Goal: Task Accomplishment & Management: Manage account settings

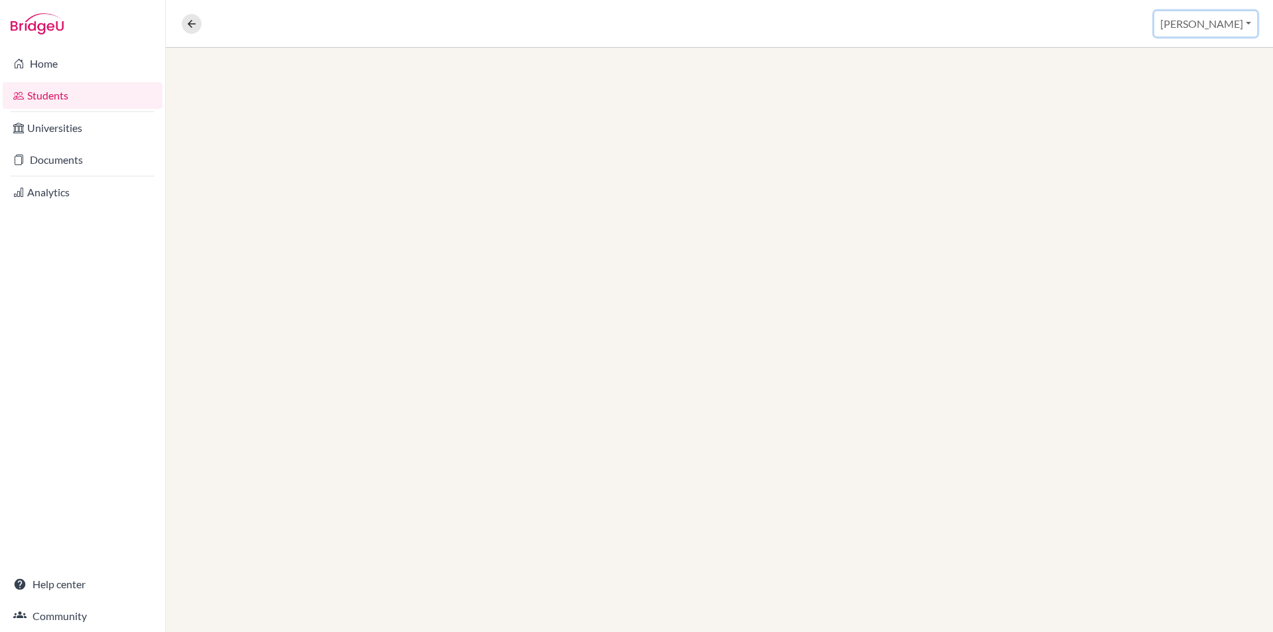
click at [1215, 27] on button "Nandin" at bounding box center [1205, 23] width 103 height 25
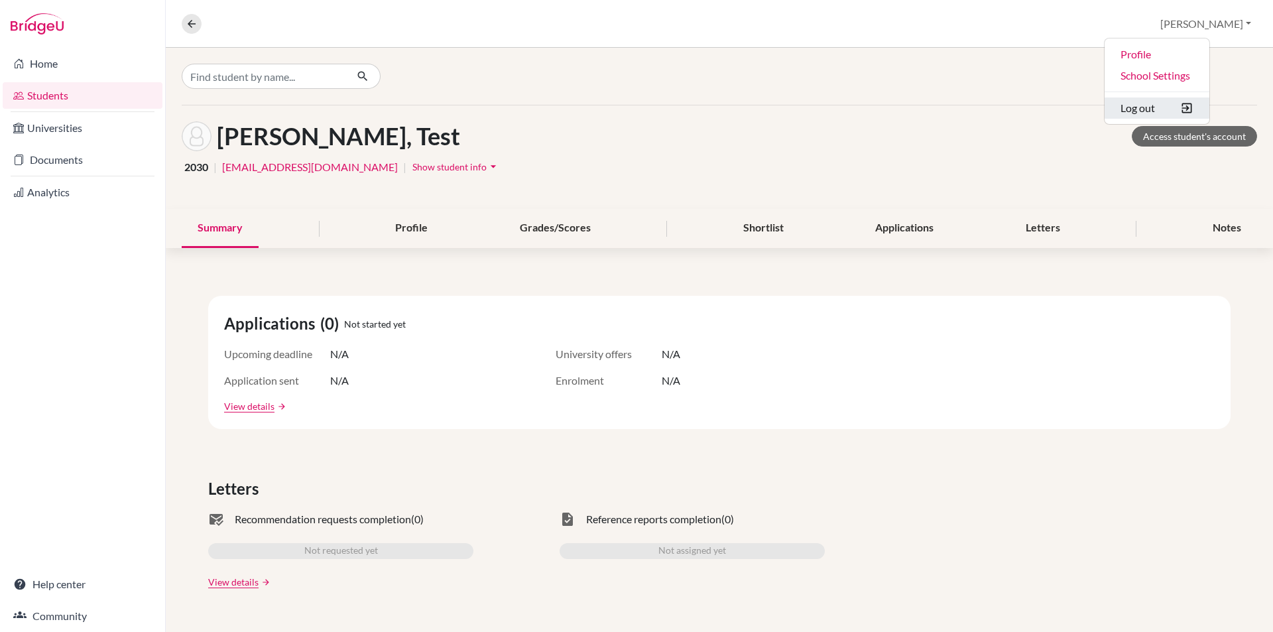
click at [1199, 106] on button "Log out" at bounding box center [1156, 107] width 105 height 21
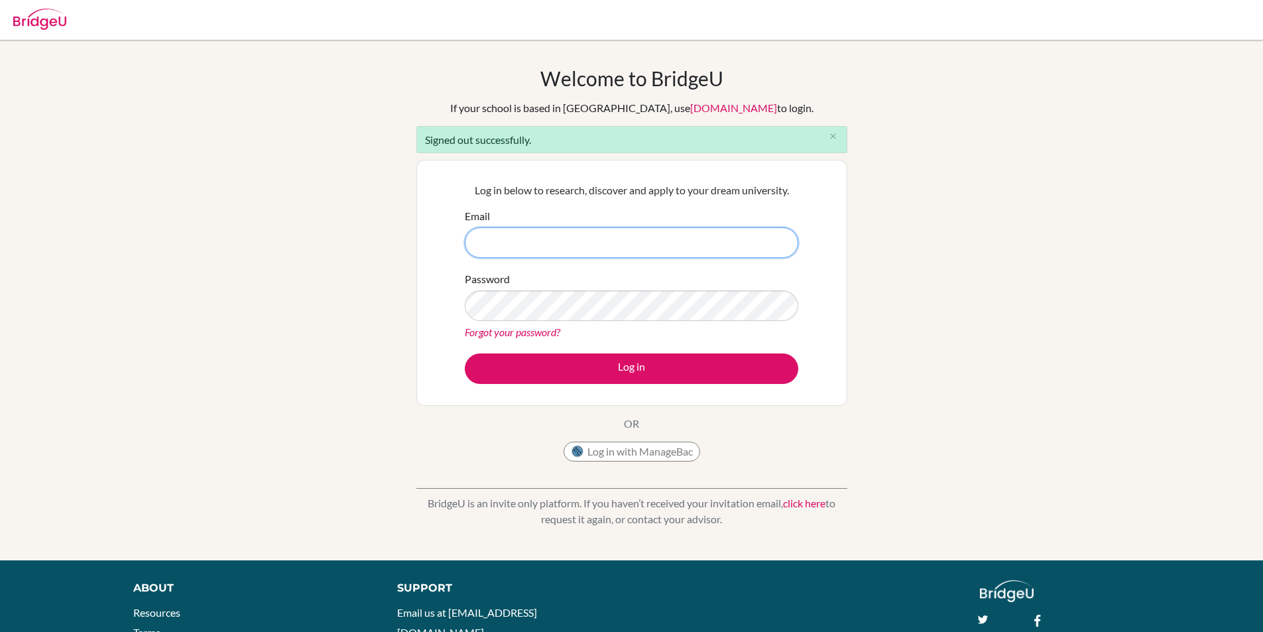
type input "Nandin.b@mbo.edu.mn"
drag, startPoint x: 628, startPoint y: 244, endPoint x: 345, endPoint y: 250, distance: 282.5
click at [345, 250] on div "Welcome to BridgeU If your school is based in China, use app.bridge-u.com.cn to…" at bounding box center [631, 299] width 1263 height 467
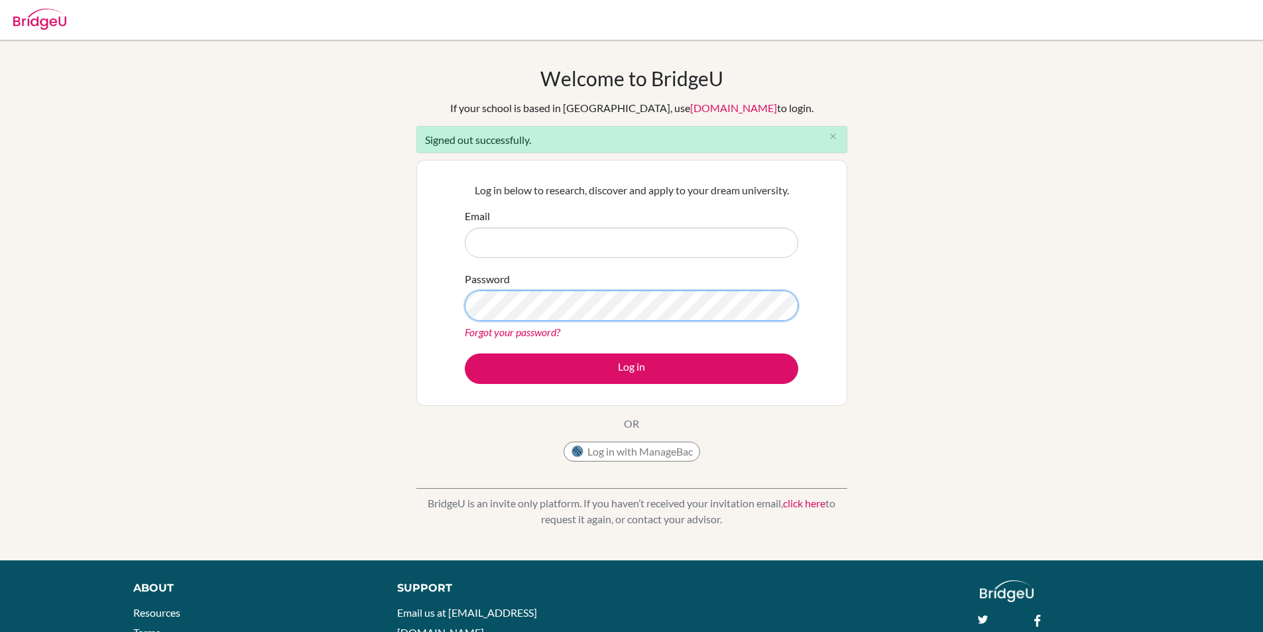
click at [402, 271] on div "Welcome to BridgeU If your school is based in China, use app.bridge-u.com.cn to…" at bounding box center [631, 299] width 1263 height 467
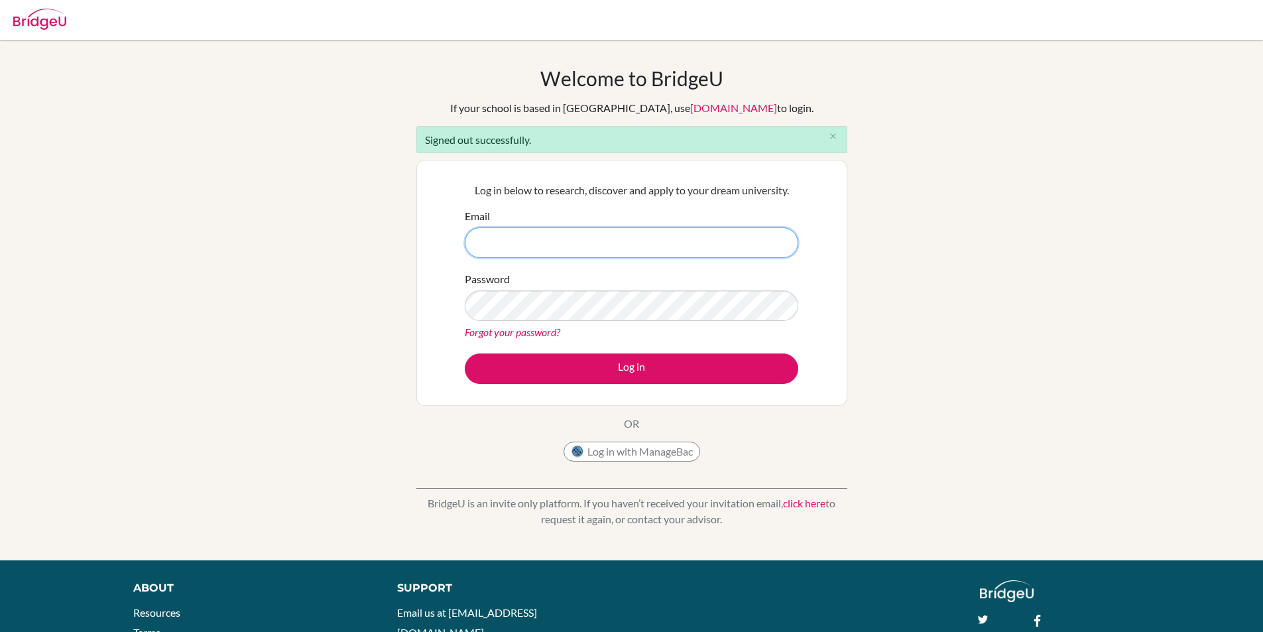
click at [556, 241] on input "Email" at bounding box center [631, 242] width 333 height 30
type input "[EMAIL_ADDRESS][DOMAIN_NAME]"
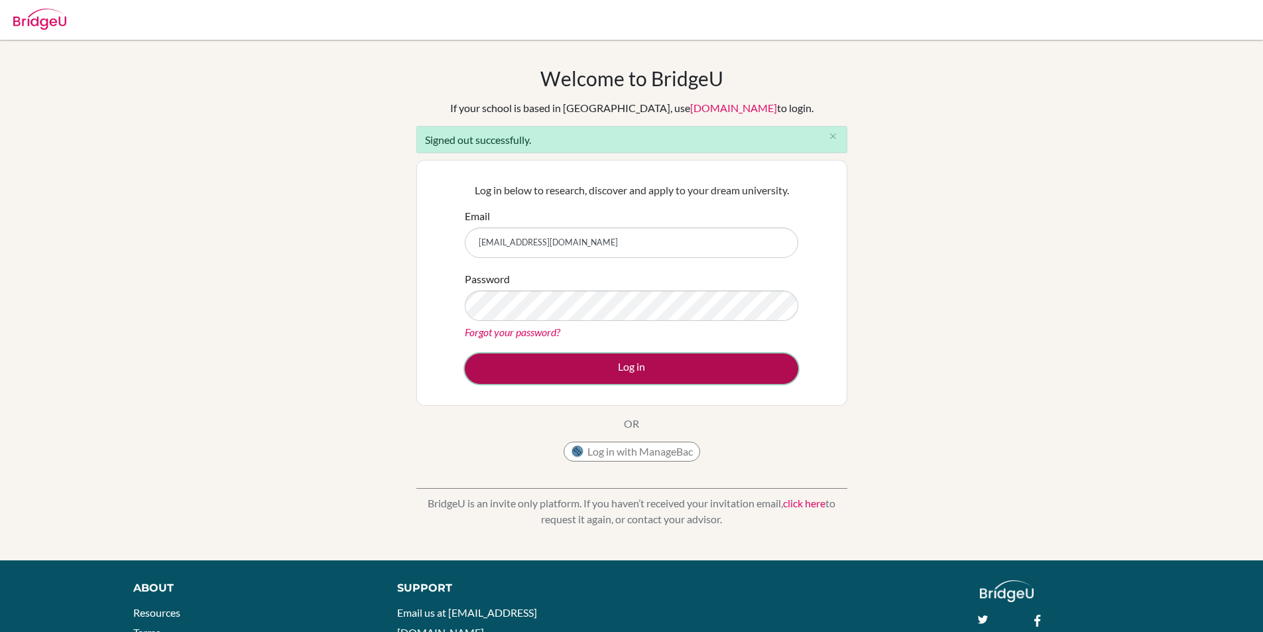
click at [778, 374] on button "Log in" at bounding box center [631, 368] width 333 height 30
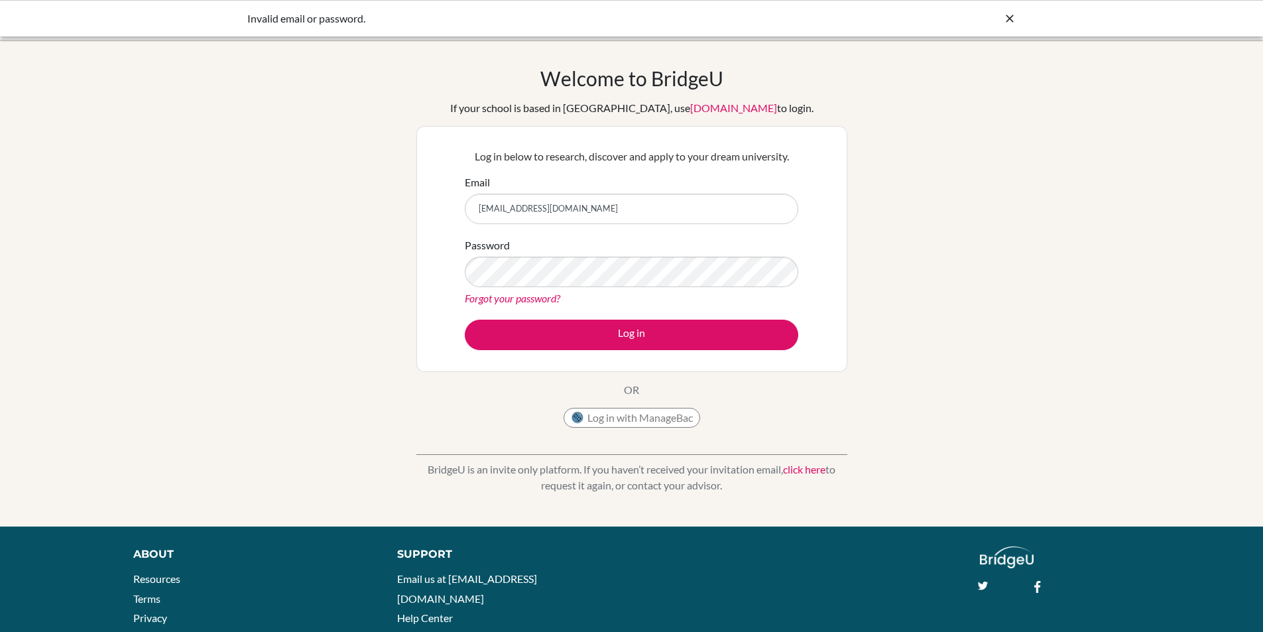
click at [645, 209] on input "294_buyanzaya.b@mbo.edu.mn" at bounding box center [631, 209] width 333 height 30
click at [495, 298] on link "Forgot your password?" at bounding box center [512, 298] width 95 height 13
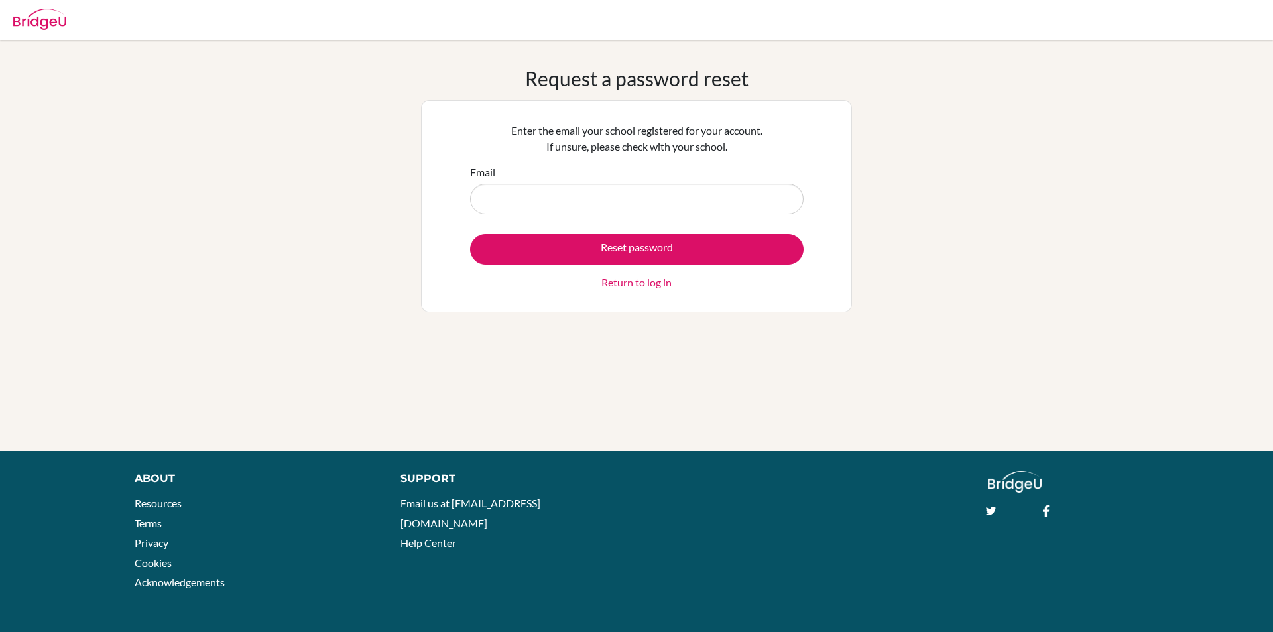
click at [512, 195] on input "Email" at bounding box center [636, 199] width 333 height 30
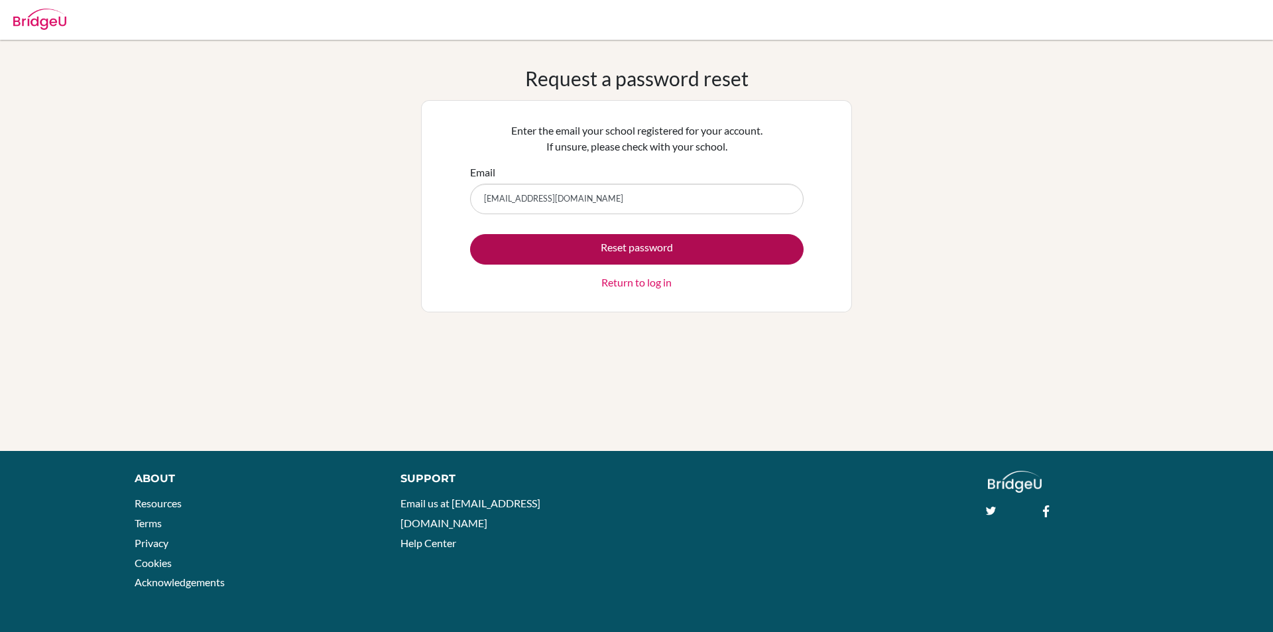
type input "[EMAIL_ADDRESS][DOMAIN_NAME]"
click at [671, 249] on button "Reset password" at bounding box center [636, 249] width 333 height 30
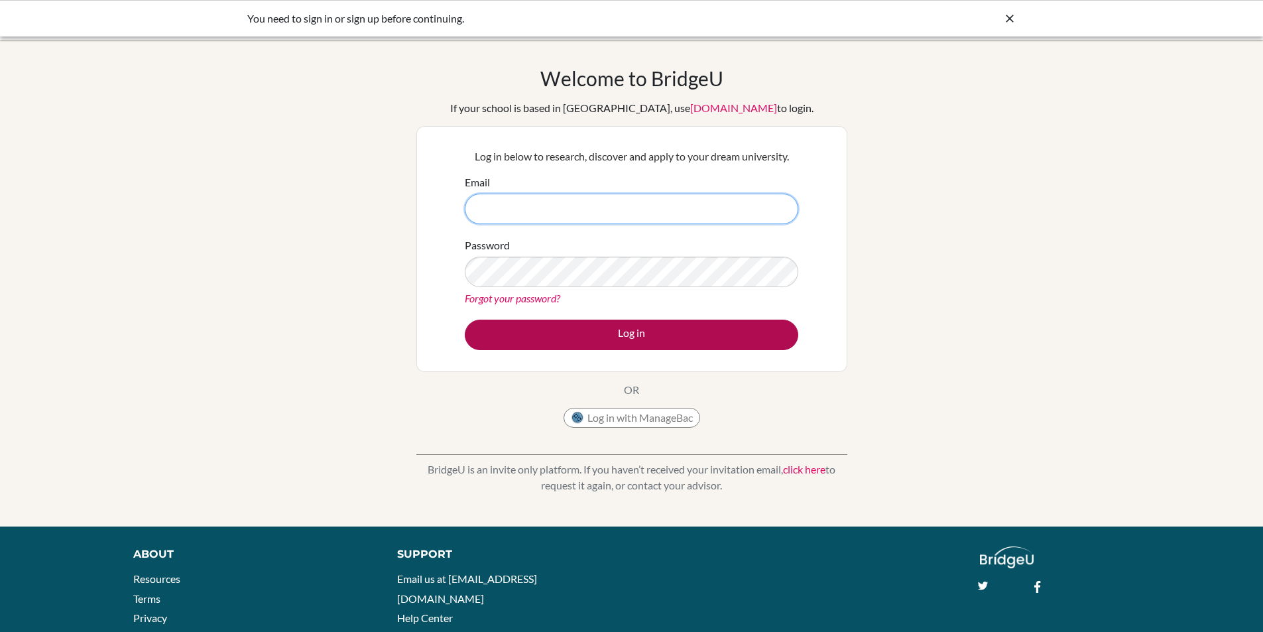
type input "Nandin.b@mbo.edu.mn"
click at [558, 324] on button "Log in" at bounding box center [631, 335] width 333 height 30
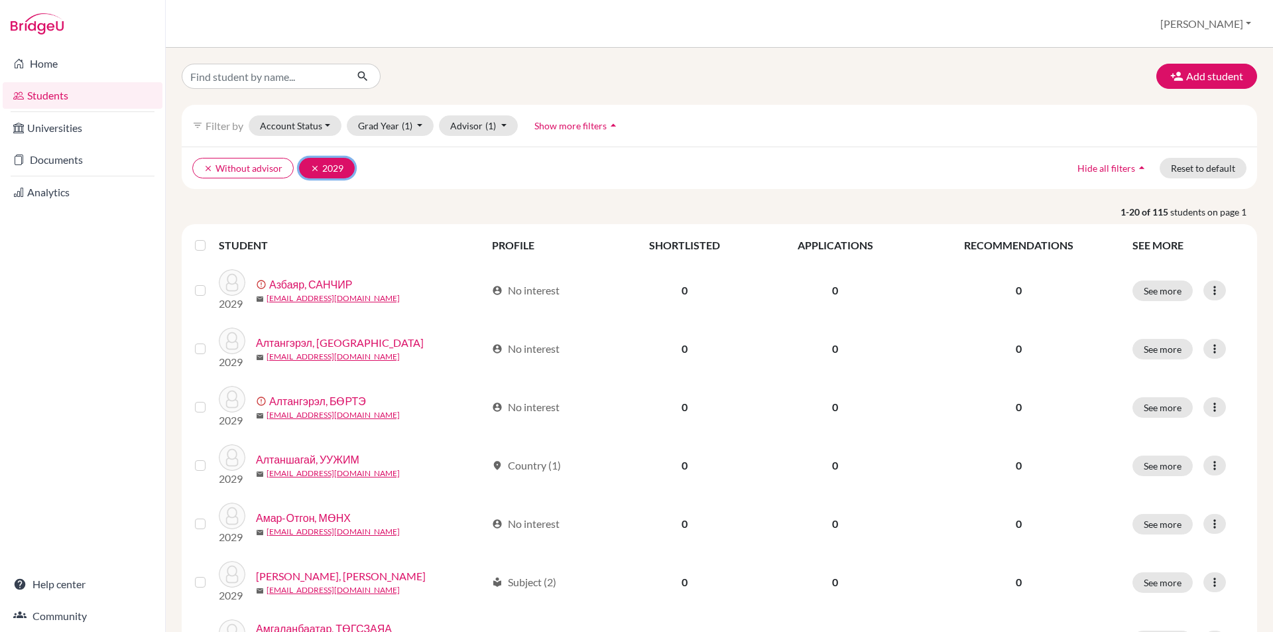
click at [304, 169] on button "clear 2029" at bounding box center [327, 168] width 56 height 21
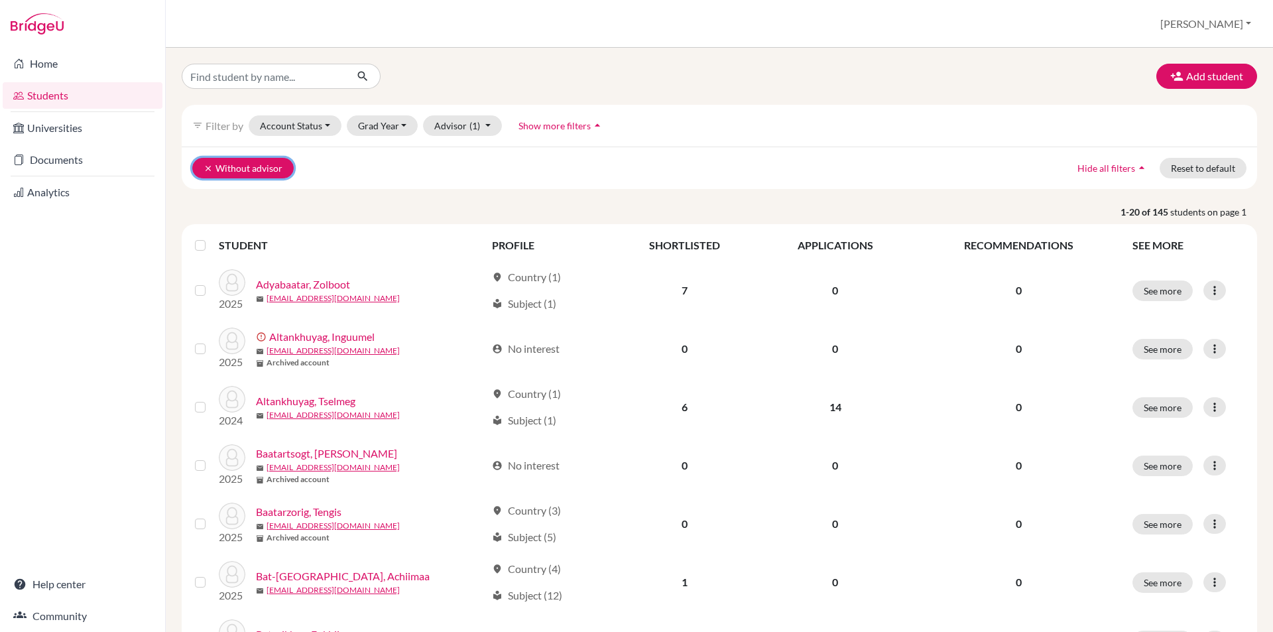
click at [208, 167] on icon "clear" at bounding box center [208, 168] width 9 height 9
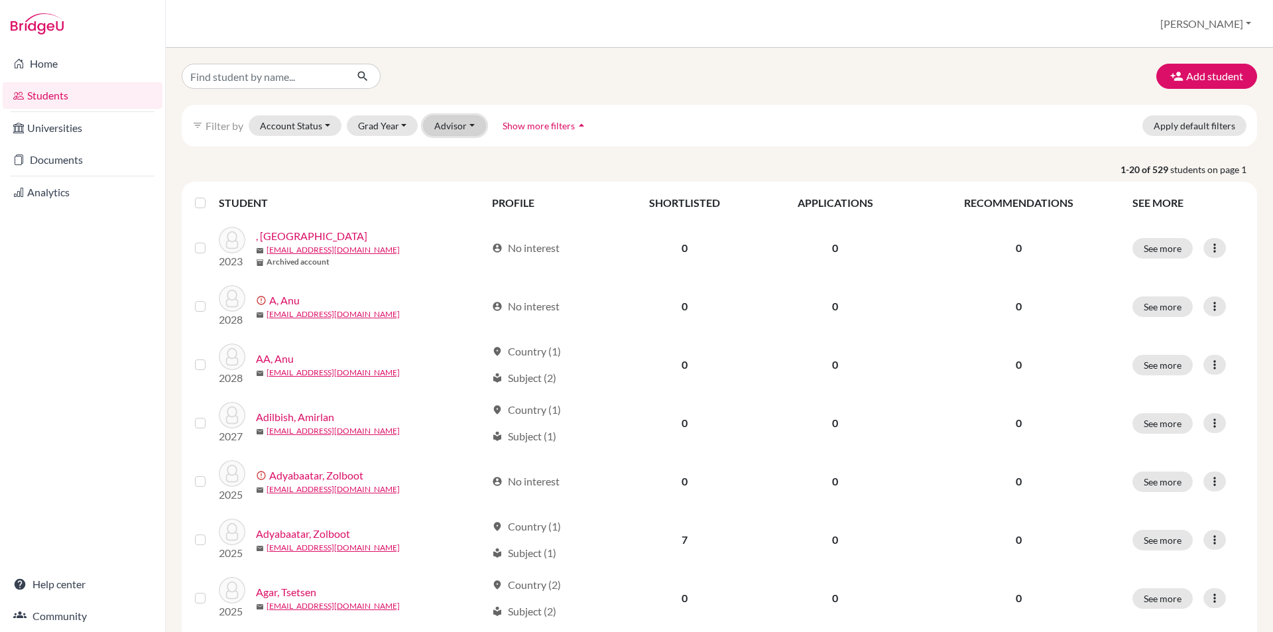
click at [449, 121] on button "Advisor" at bounding box center [454, 125] width 63 height 21
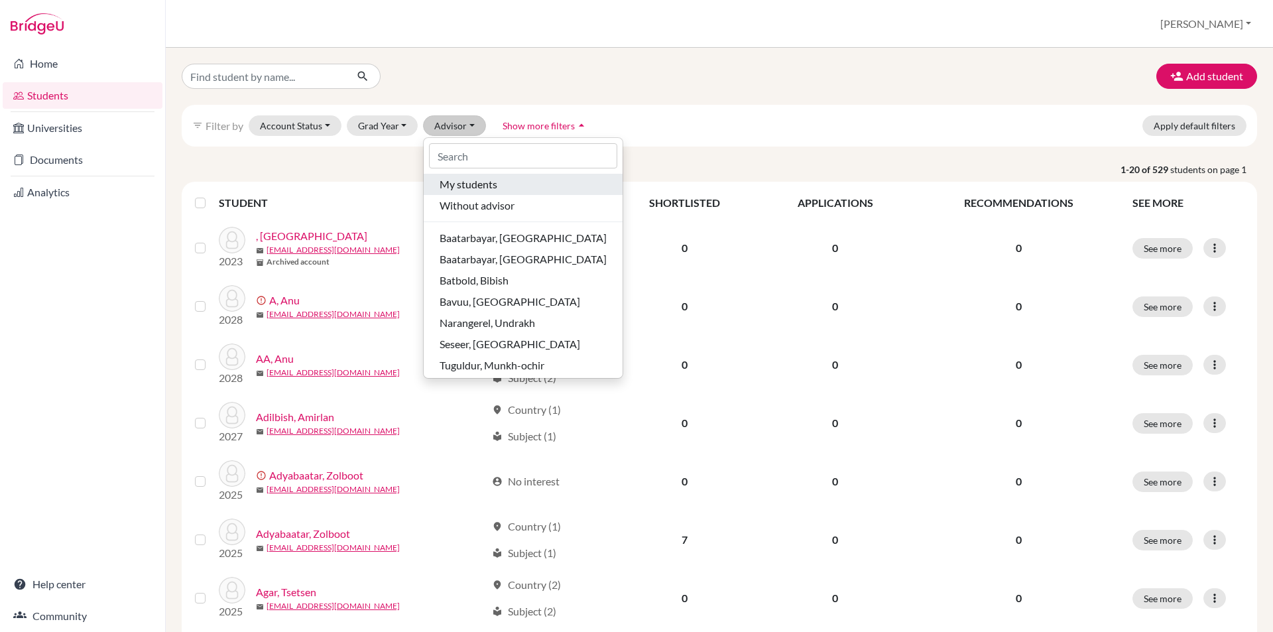
click at [463, 178] on span "My students" at bounding box center [469, 184] width 58 height 16
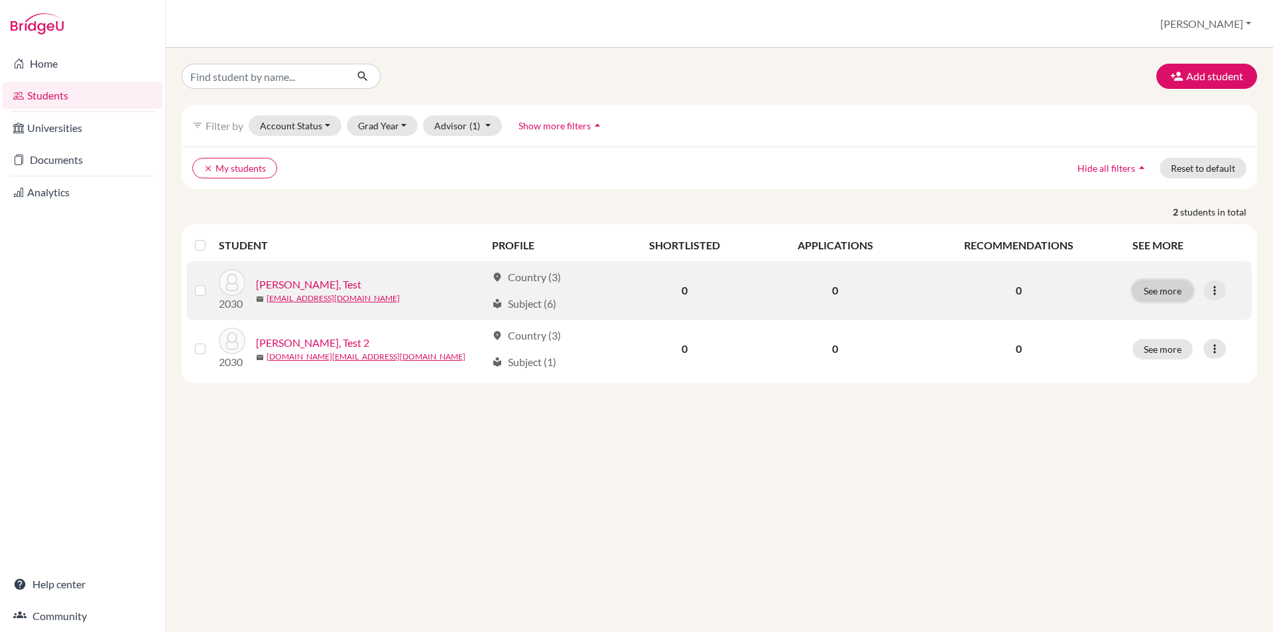
click at [1146, 285] on button "See more" at bounding box center [1162, 290] width 60 height 21
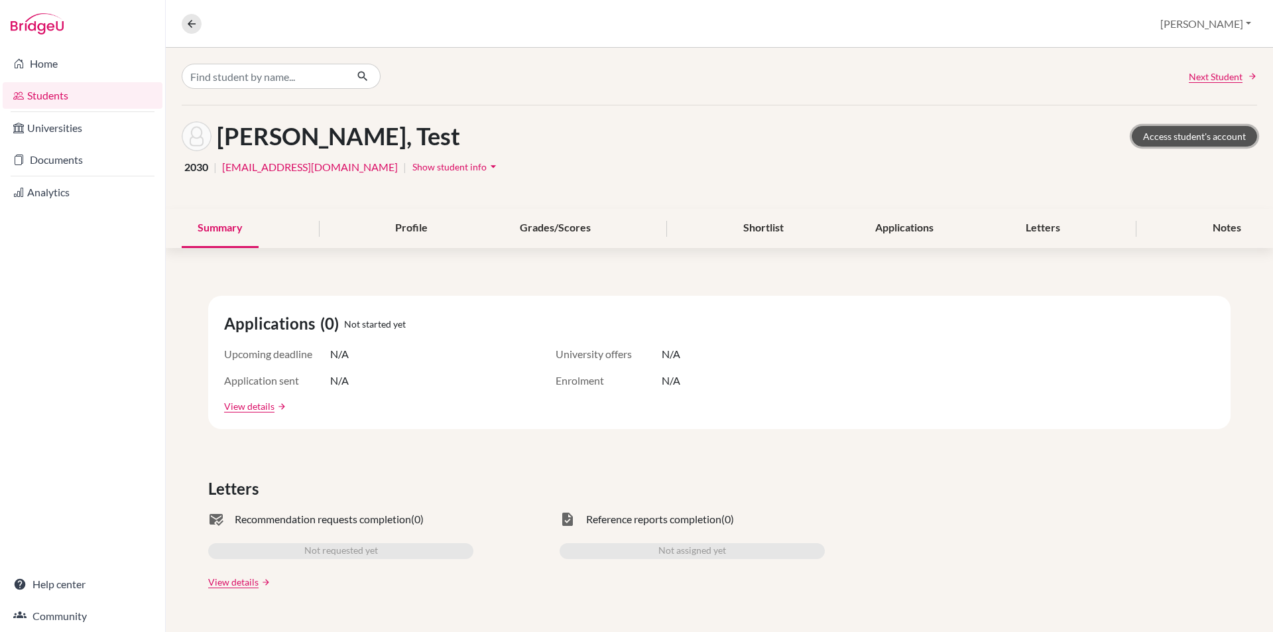
click at [1186, 136] on link "Access student's account" at bounding box center [1194, 136] width 125 height 21
click at [188, 32] on button at bounding box center [192, 24] width 20 height 20
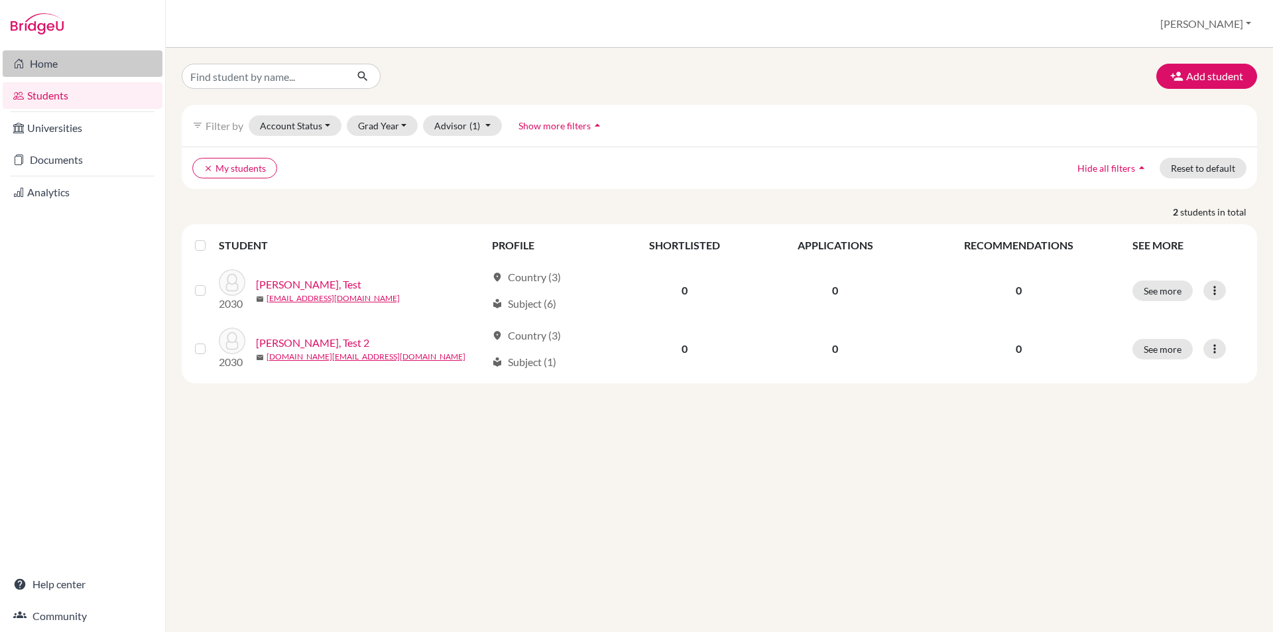
click at [50, 71] on link "Home" at bounding box center [83, 63] width 160 height 27
click at [209, 172] on icon "clear" at bounding box center [208, 168] width 9 height 9
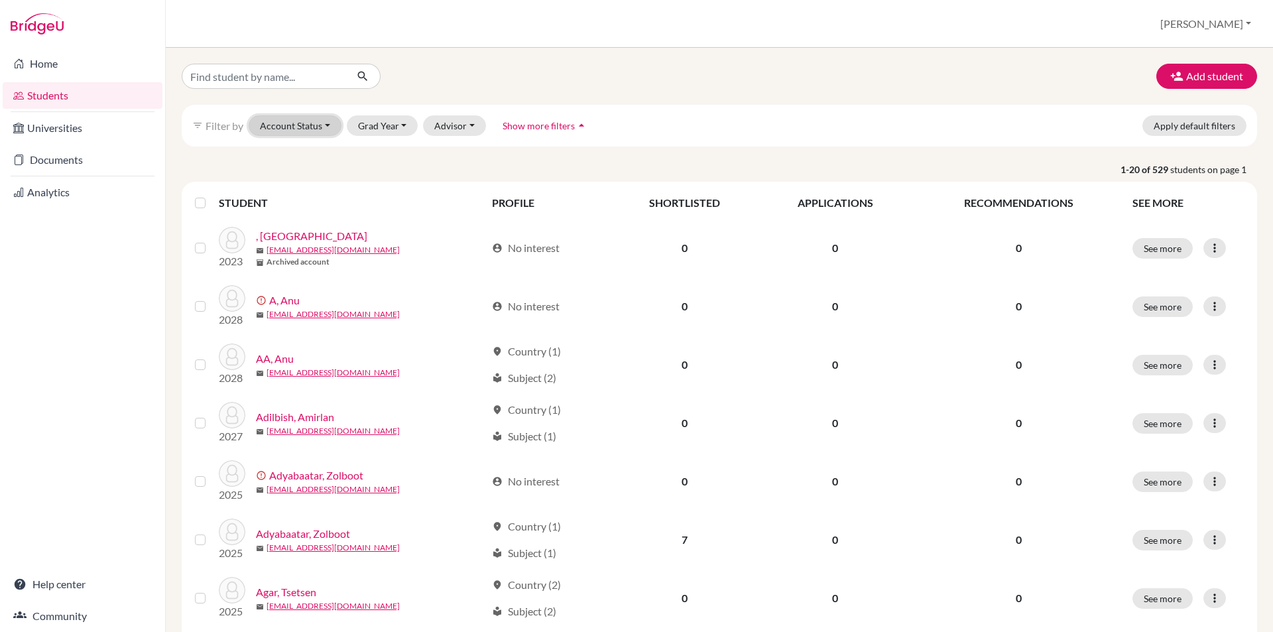
click at [300, 127] on button "Account Status" at bounding box center [295, 125] width 93 height 21
click at [363, 125] on button "Grad Year" at bounding box center [383, 125] width 72 height 21
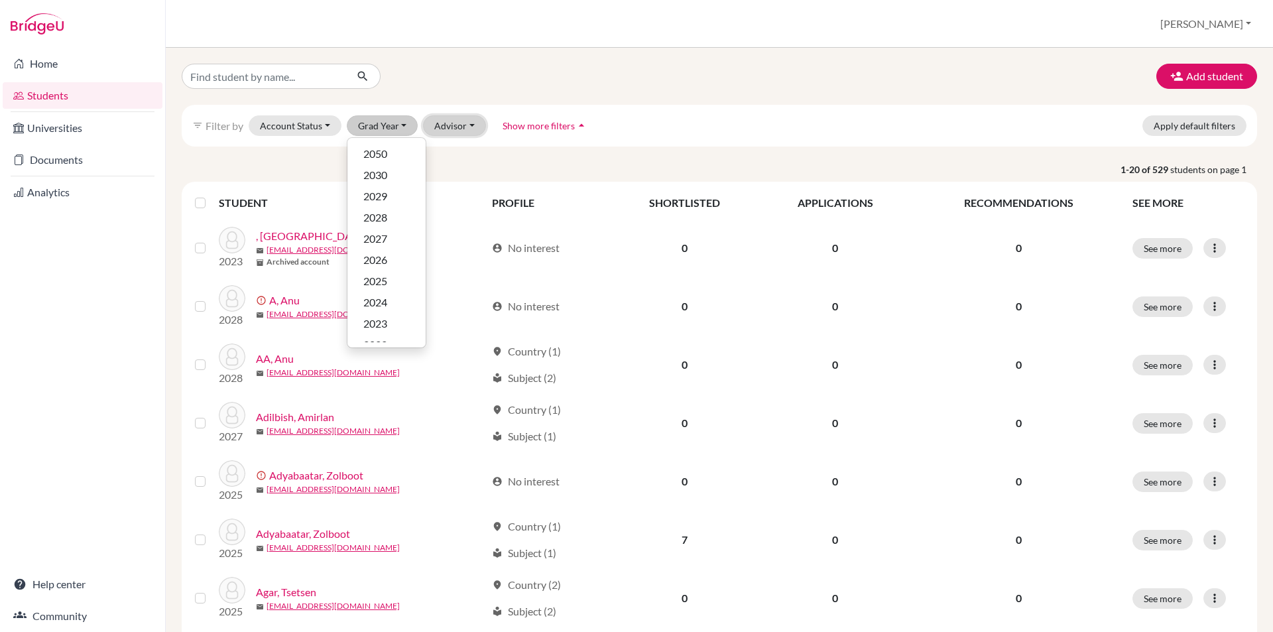
click at [451, 127] on button "Advisor" at bounding box center [454, 125] width 63 height 21
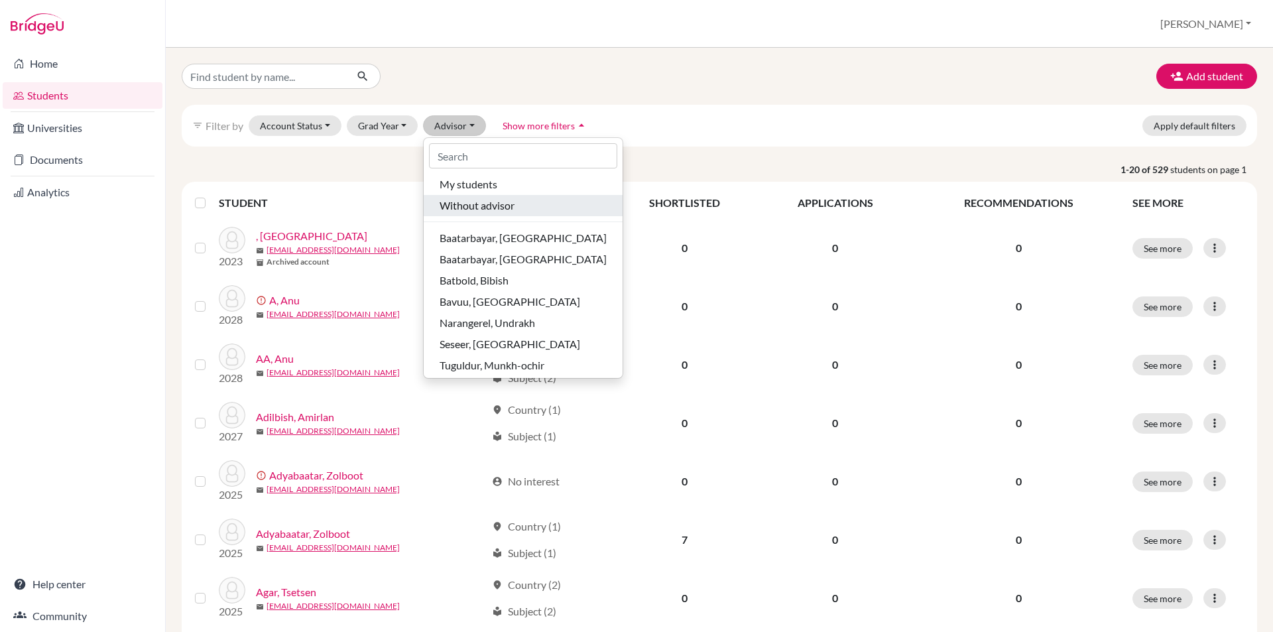
click at [463, 198] on span "Without advisor" at bounding box center [477, 206] width 75 height 16
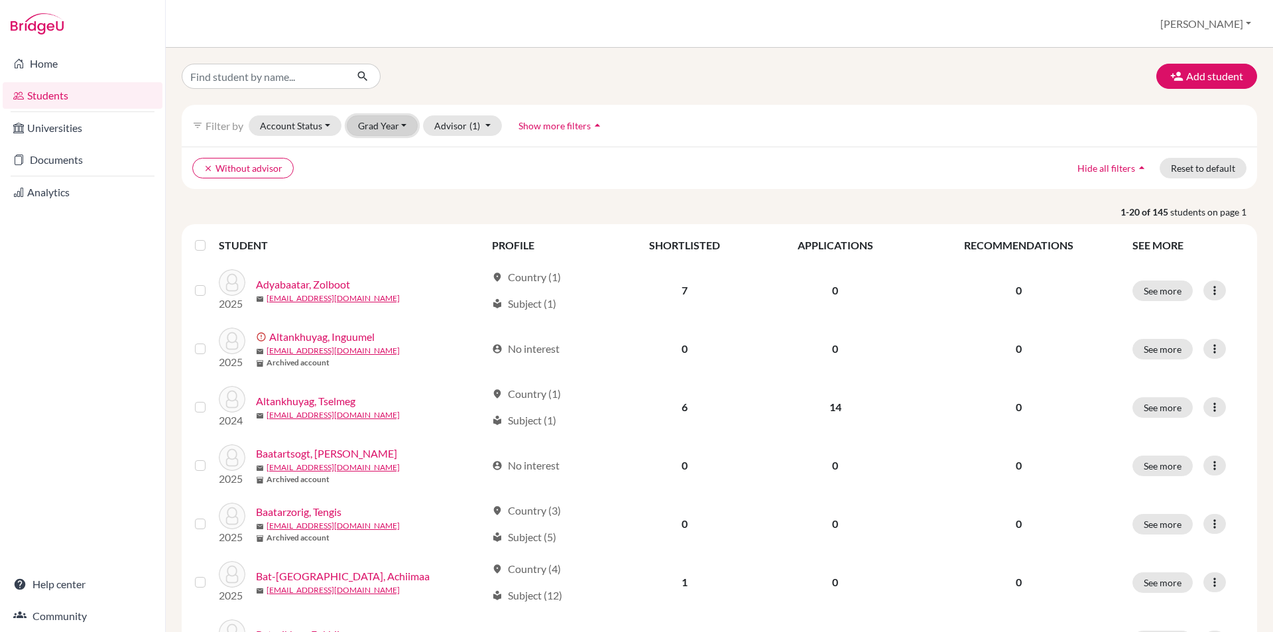
click at [366, 132] on button "Grad Year" at bounding box center [383, 125] width 72 height 21
click at [376, 180] on span "2029" at bounding box center [375, 183] width 24 height 16
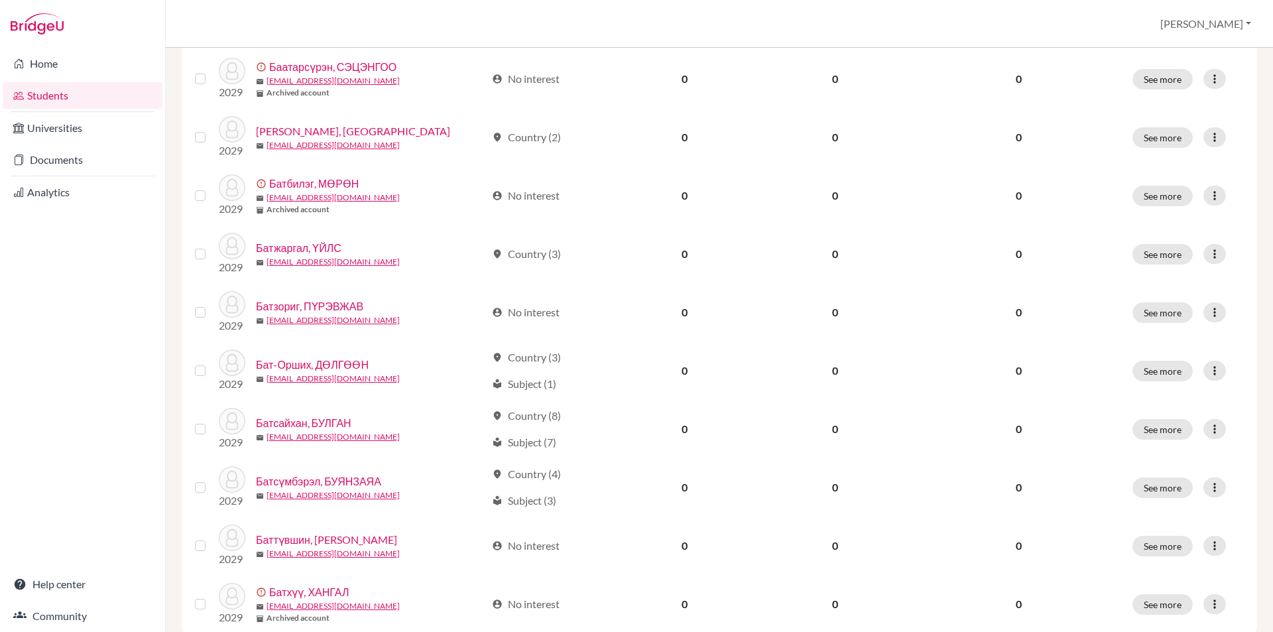
scroll to position [885, 0]
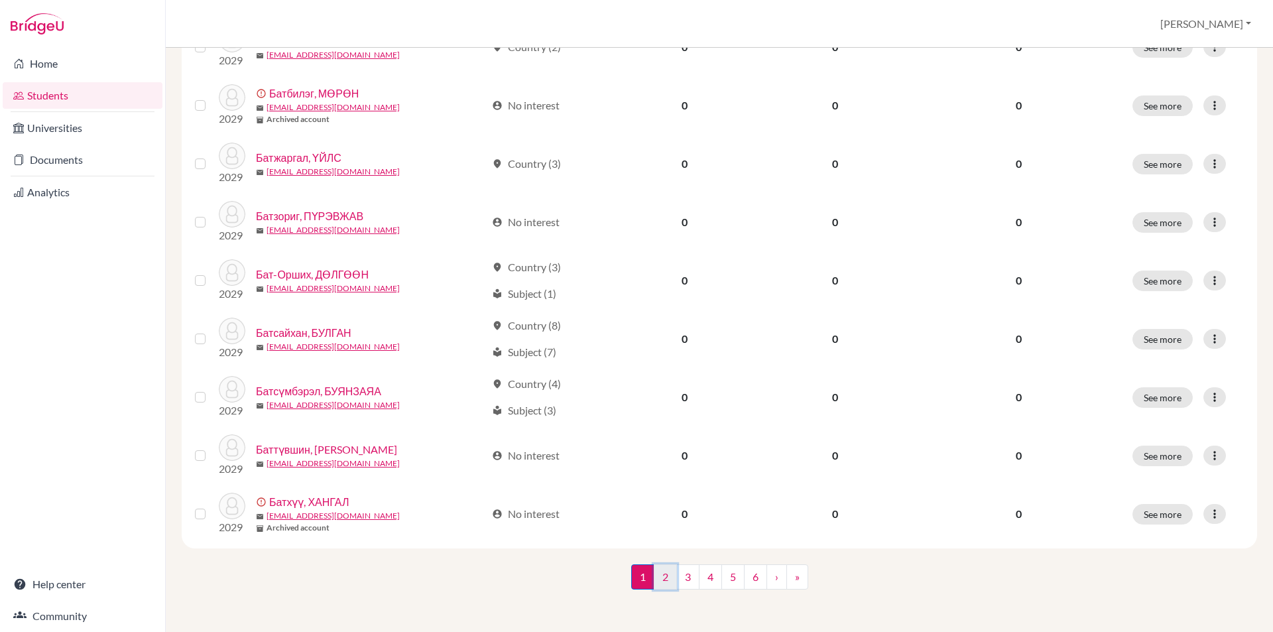
click at [666, 581] on link "2" at bounding box center [665, 576] width 23 height 25
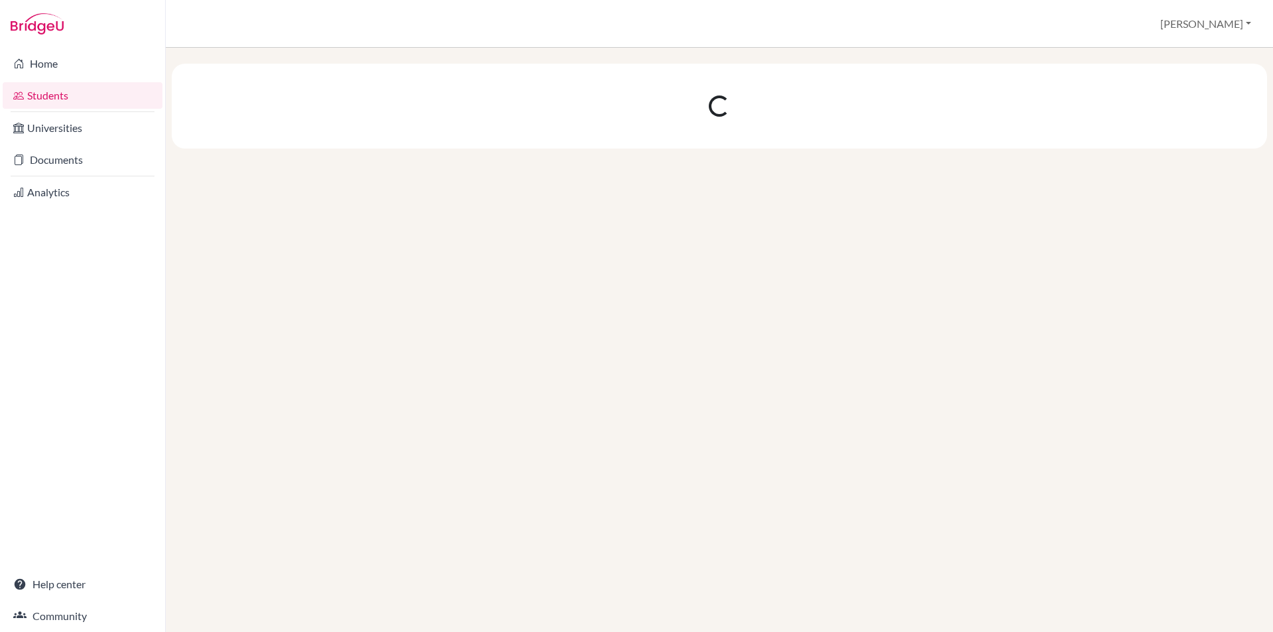
scroll to position [0, 0]
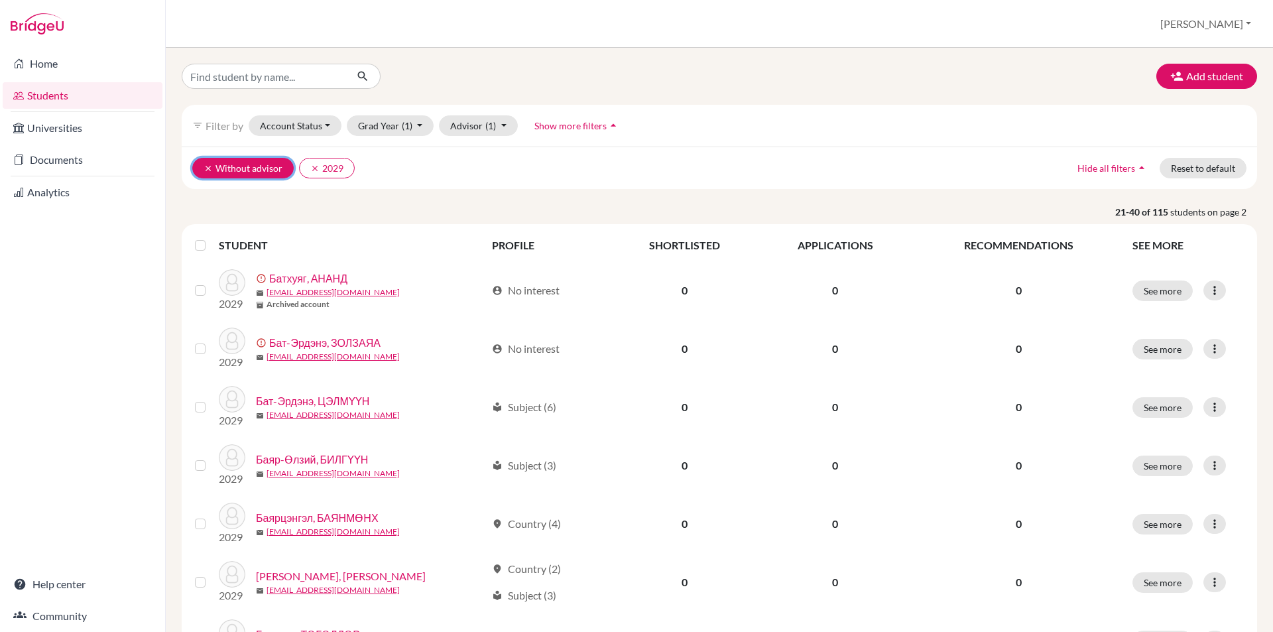
click at [206, 169] on icon "clear" at bounding box center [208, 168] width 9 height 9
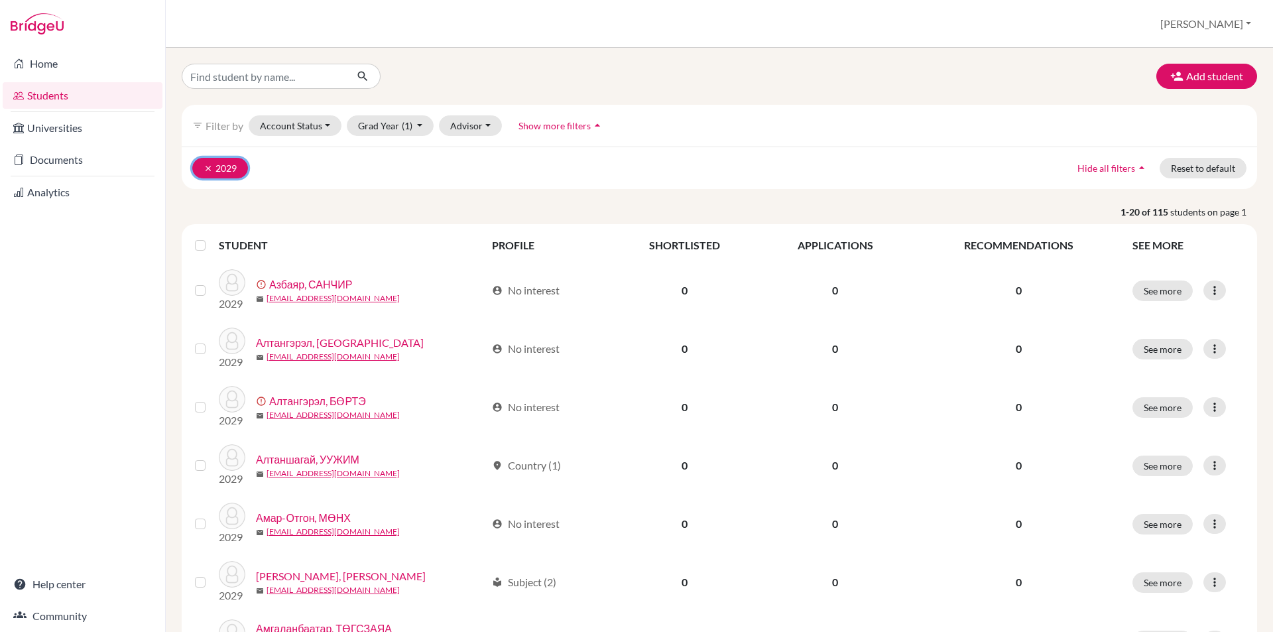
click at [207, 170] on icon "clear" at bounding box center [208, 168] width 9 height 9
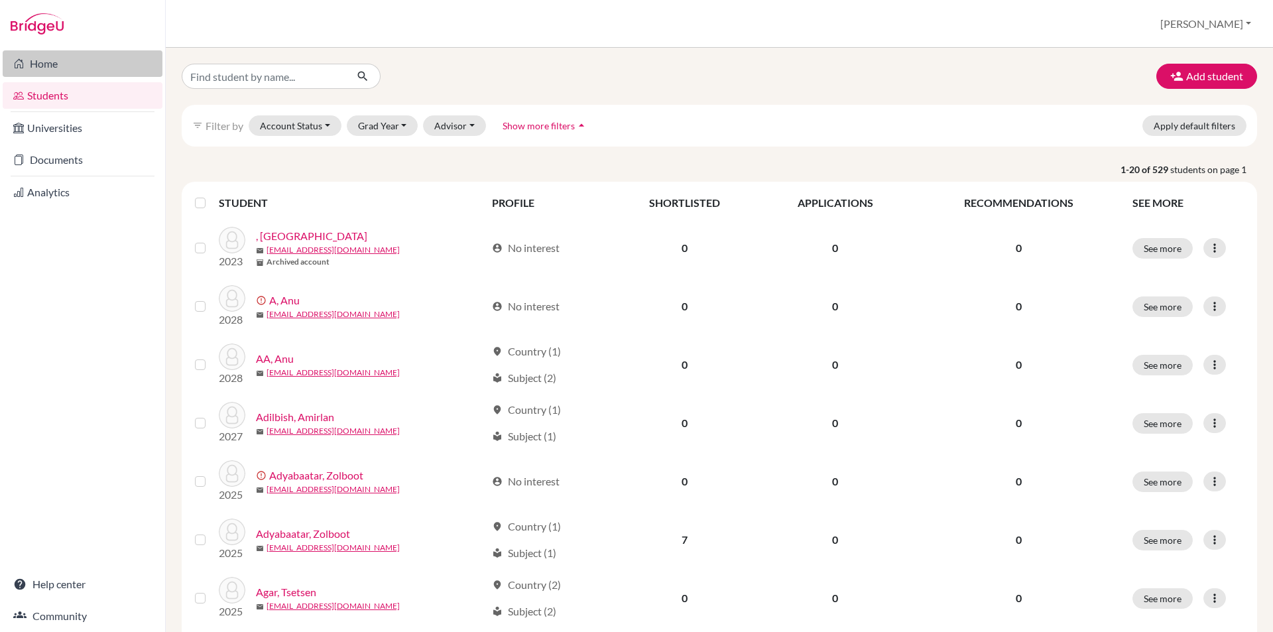
click at [114, 76] on link "Home" at bounding box center [83, 63] width 160 height 27
click at [54, 69] on link "Home" at bounding box center [83, 63] width 160 height 27
click at [67, 71] on link "Home" at bounding box center [83, 63] width 160 height 27
